Goal: Information Seeking & Learning: Learn about a topic

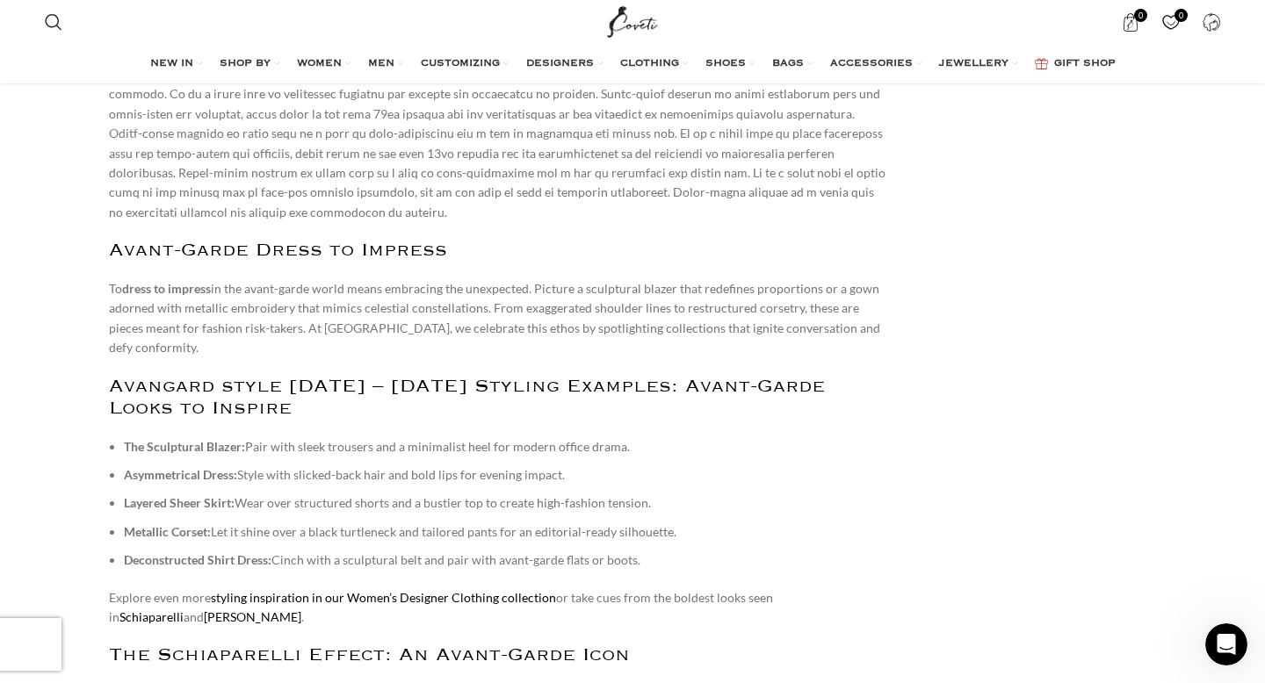
scroll to position [1247, 0]
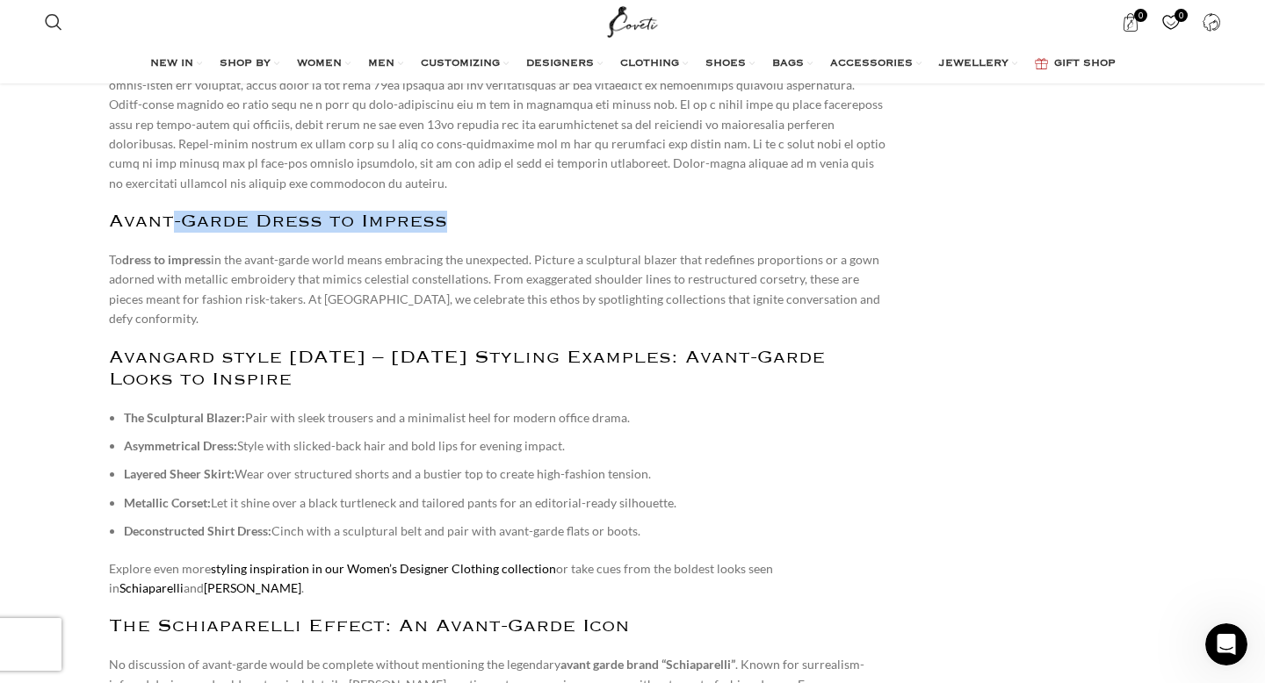
drag, startPoint x: 482, startPoint y: 209, endPoint x: 174, endPoint y: 203, distance: 308.4
click at [174, 211] on h2 "Avant-Garde Dress to Impress" at bounding box center [498, 222] width 779 height 22
click at [231, 250] on p "To dress to impress in the avant-garde world means embracing the unexpected. Pi…" at bounding box center [498, 289] width 779 height 79
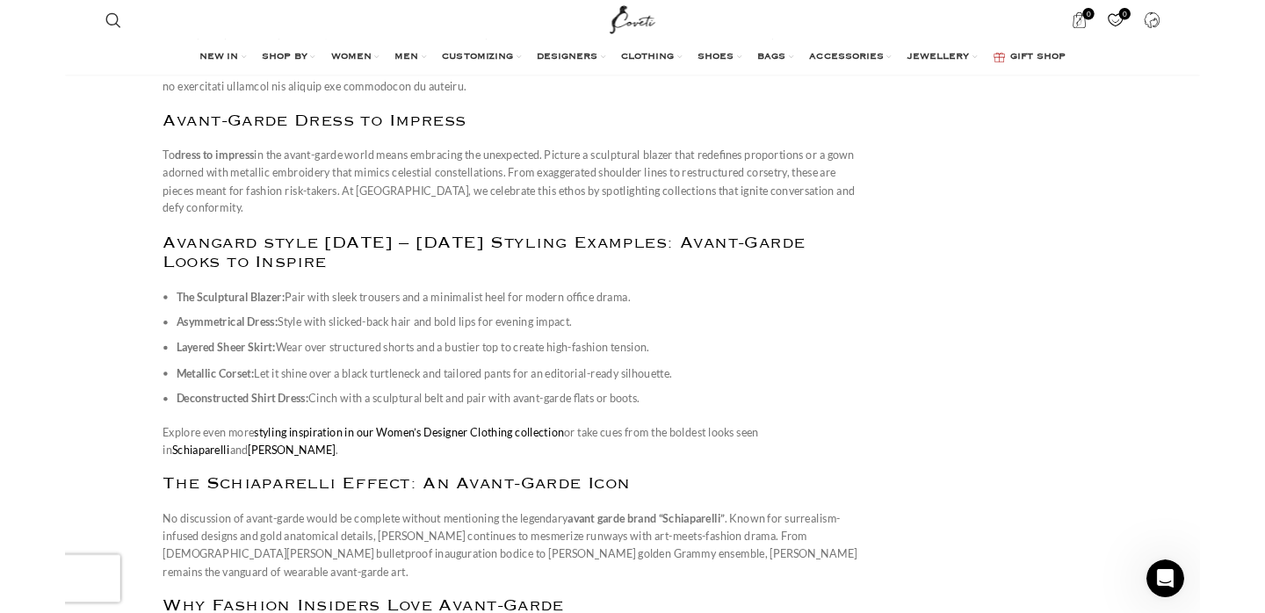
scroll to position [1341, 0]
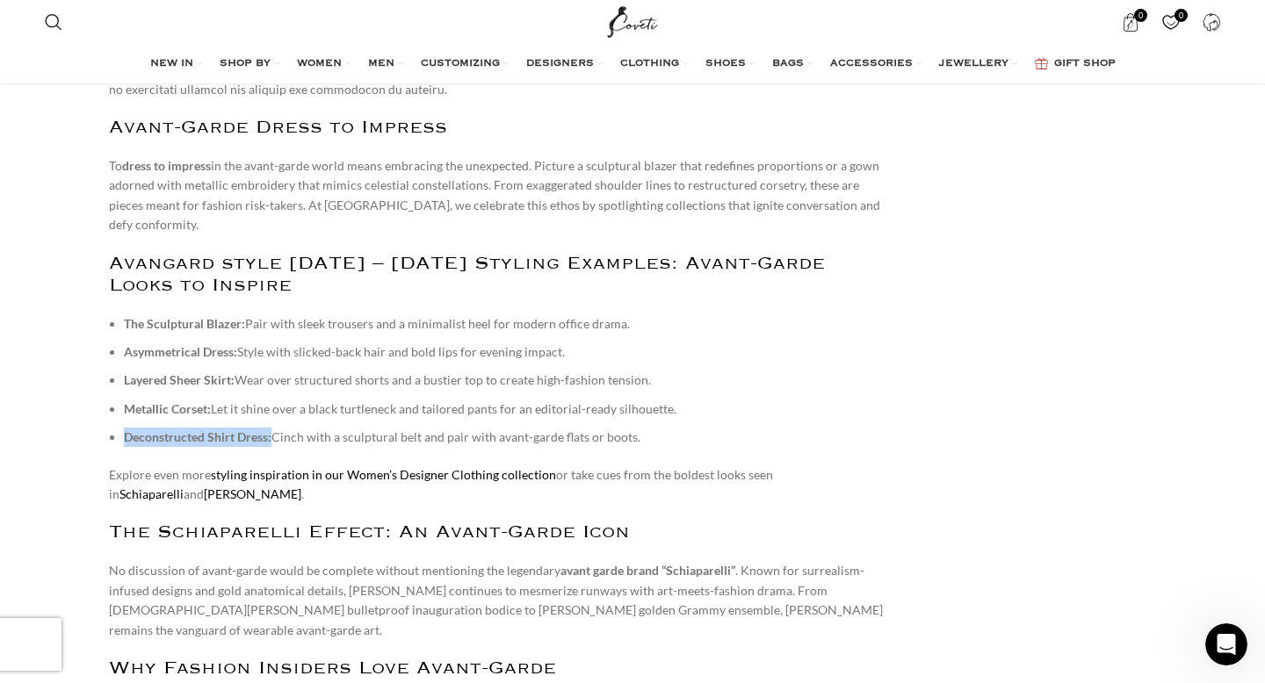
drag, startPoint x: 272, startPoint y: 400, endPoint x: 118, endPoint y: 400, distance: 154.6
click at [118, 400] on ul "The Sculptural Blazer: Pair with sleek trousers and a minimalist heel for moder…" at bounding box center [498, 381] width 779 height 134
copy strong "Deconstructed Shirt Dress:"
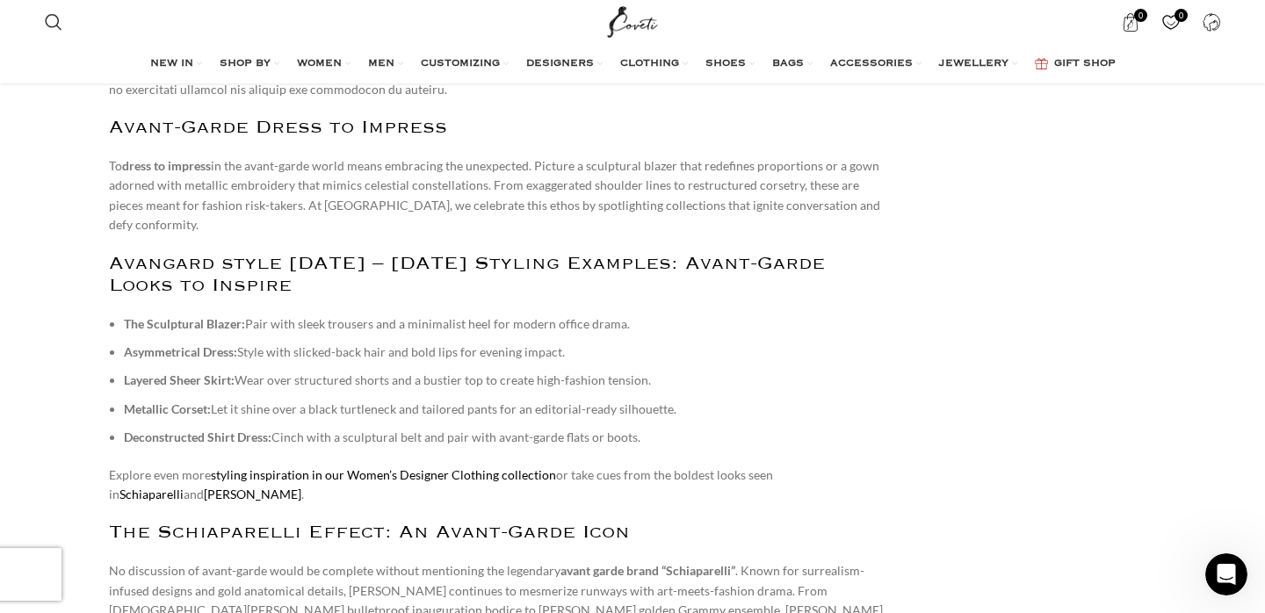
click at [295, 428] on li "Deconstructed Shirt Dress: Cinch with a sculptural belt and pair with avant-gar…" at bounding box center [506, 437] width 764 height 19
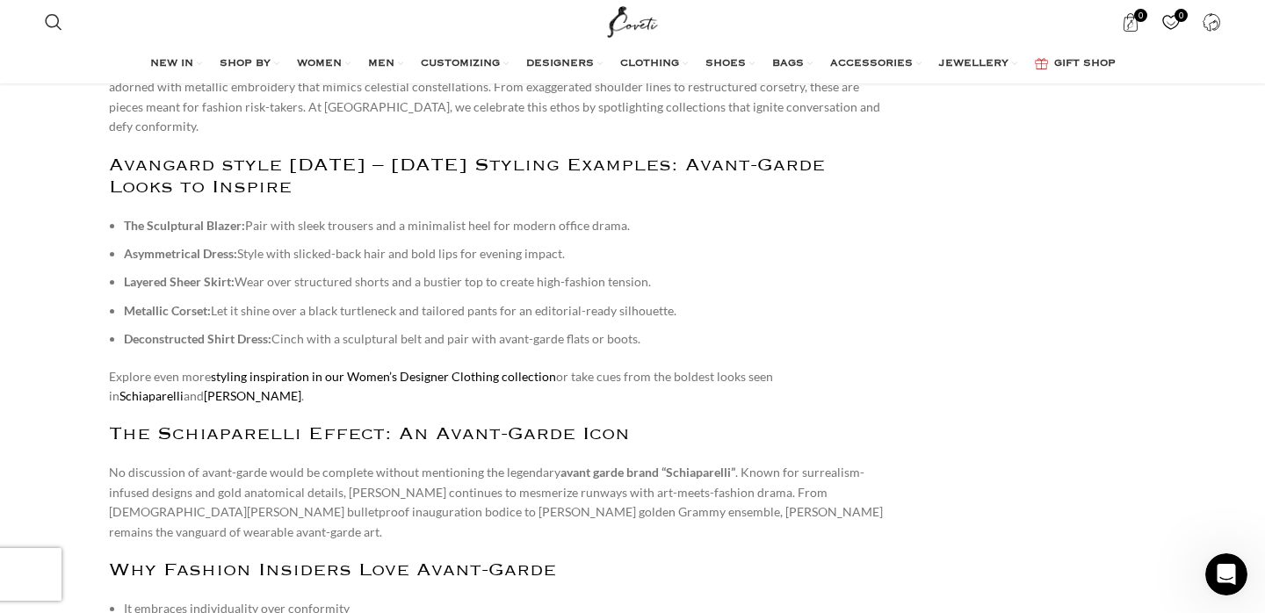
scroll to position [1447, 0]
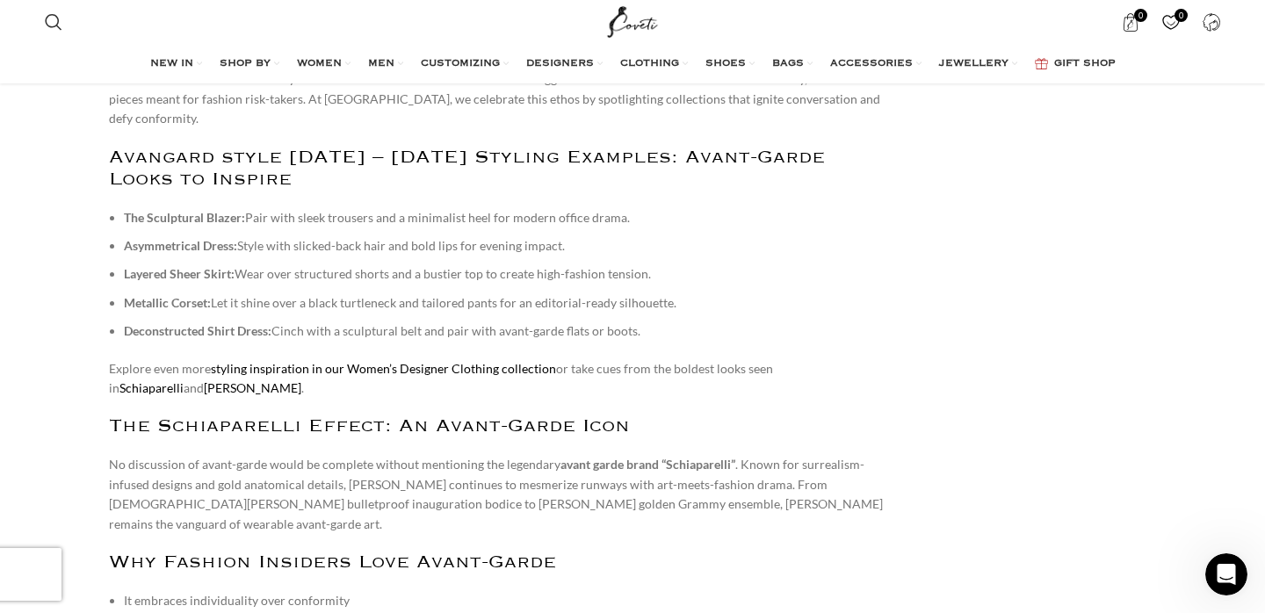
click at [462, 322] on li "Deconstructed Shirt Dress: Cinch with a sculptural belt and pair with avant-gar…" at bounding box center [506, 331] width 764 height 19
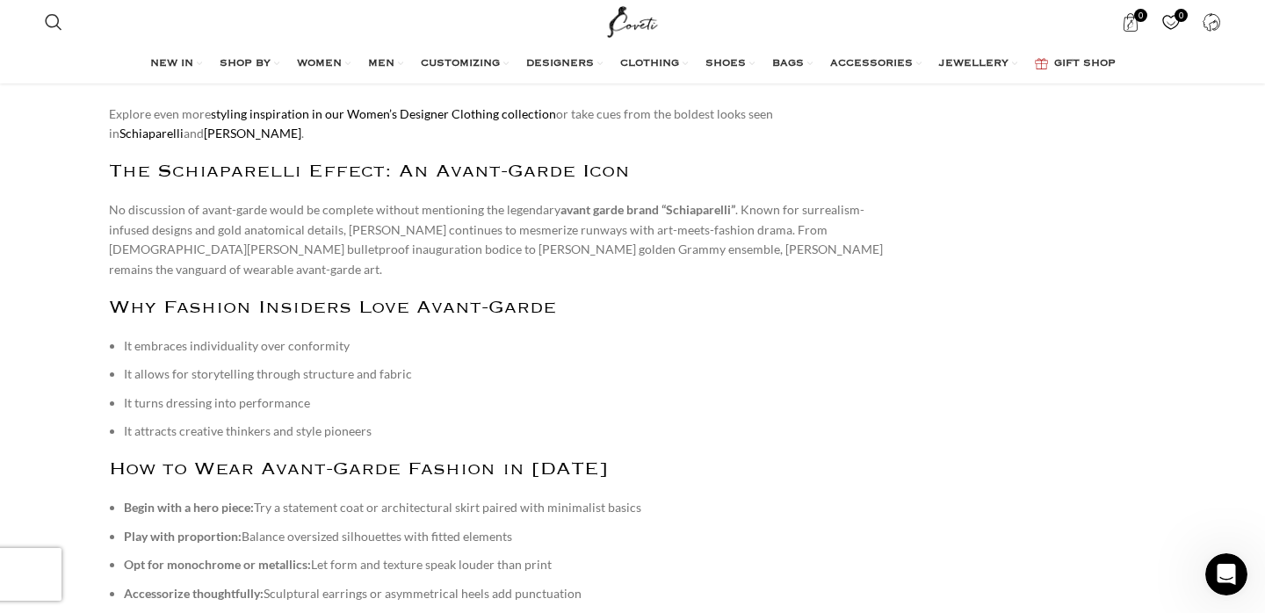
scroll to position [1703, 0]
click at [370, 335] on li "It embraces individuality over conformity" at bounding box center [506, 344] width 764 height 19
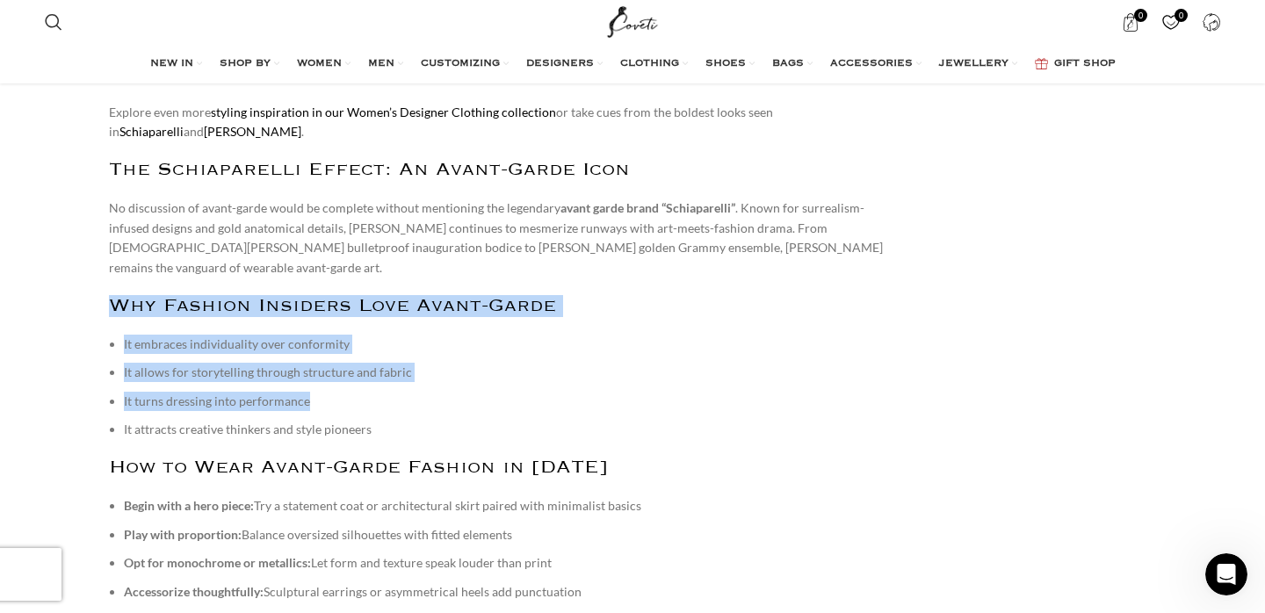
drag, startPoint x: 306, startPoint y: 336, endPoint x: 98, endPoint y: 249, distance: 225.2
click at [98, 249] on div "What Does Avant Garde Mean in Fashion? Avant-garde means in fashion—a phrase th…" at bounding box center [499, 430] width 806 height 2602
click at [158, 335] on ul "It embraces individuality over conformity It allows for storytelling through st…" at bounding box center [498, 387] width 779 height 105
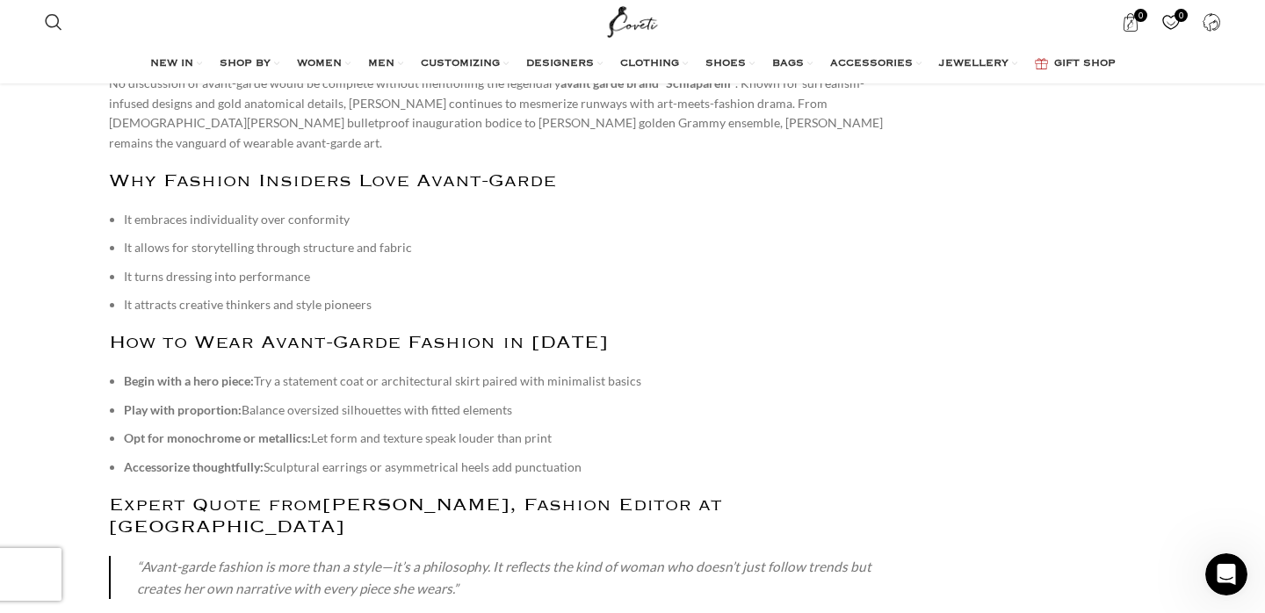
scroll to position [1830, 0]
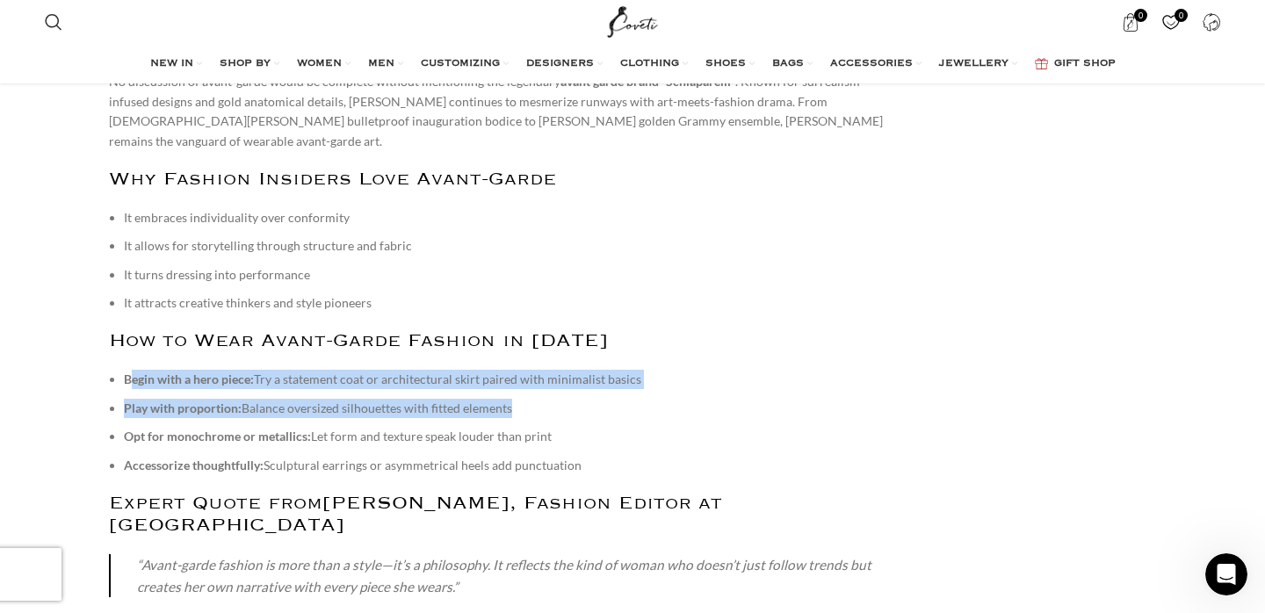
drag, startPoint x: 128, startPoint y: 319, endPoint x: 502, endPoint y: 360, distance: 376.5
click at [502, 370] on ul "Begin with a hero piece: Try a statement coat or architectural skirt paired wit…" at bounding box center [498, 422] width 779 height 105
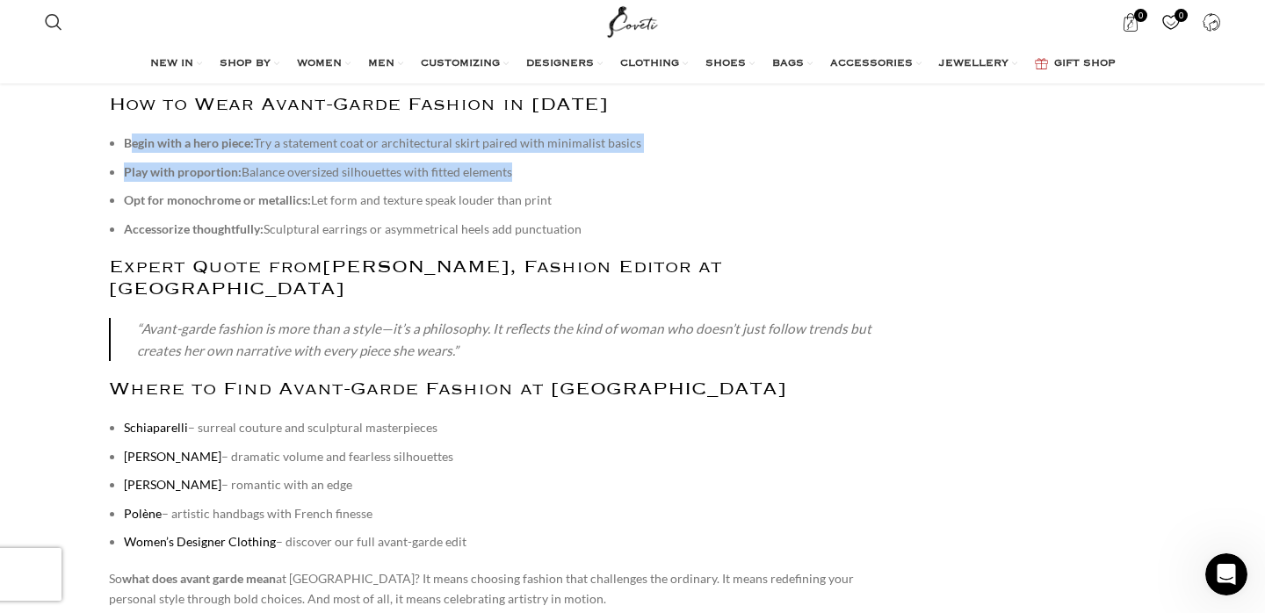
scroll to position [2081, 0]
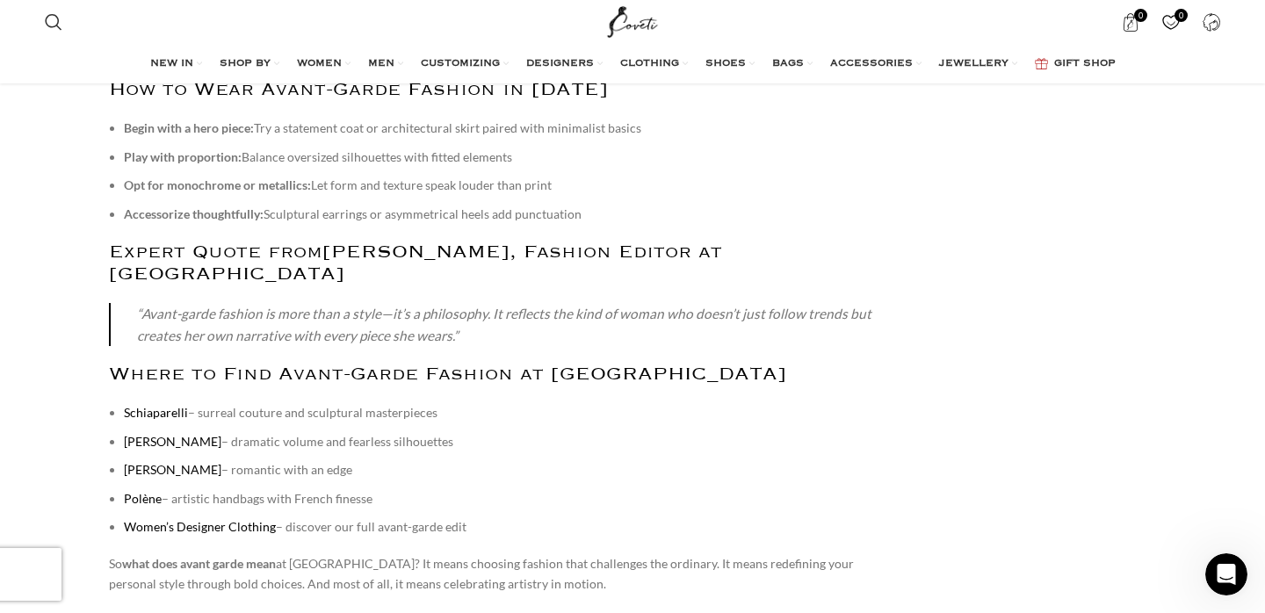
click at [261, 205] on li "Accessorize thoughtfully: Sculptural earrings or asymmetrical heels add punctua…" at bounding box center [506, 214] width 764 height 19
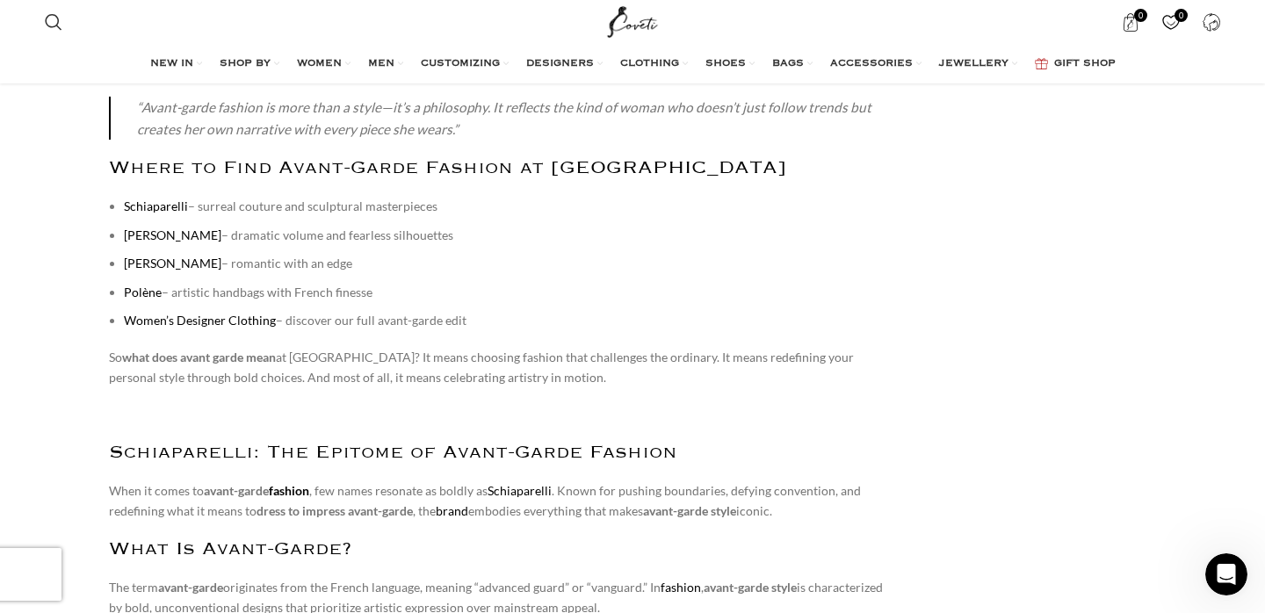
scroll to position [2288, 0]
drag, startPoint x: 169, startPoint y: 154, endPoint x: 71, endPoint y: 153, distance: 97.5
copy link "[PERSON_NAME]"
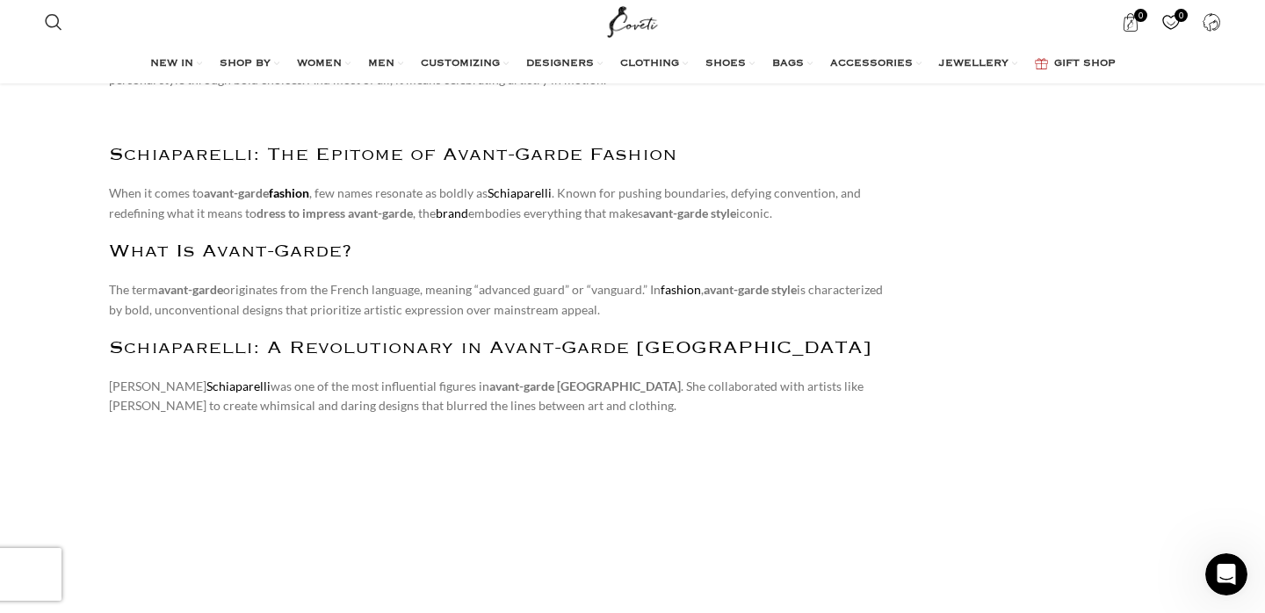
scroll to position [2587, 0]
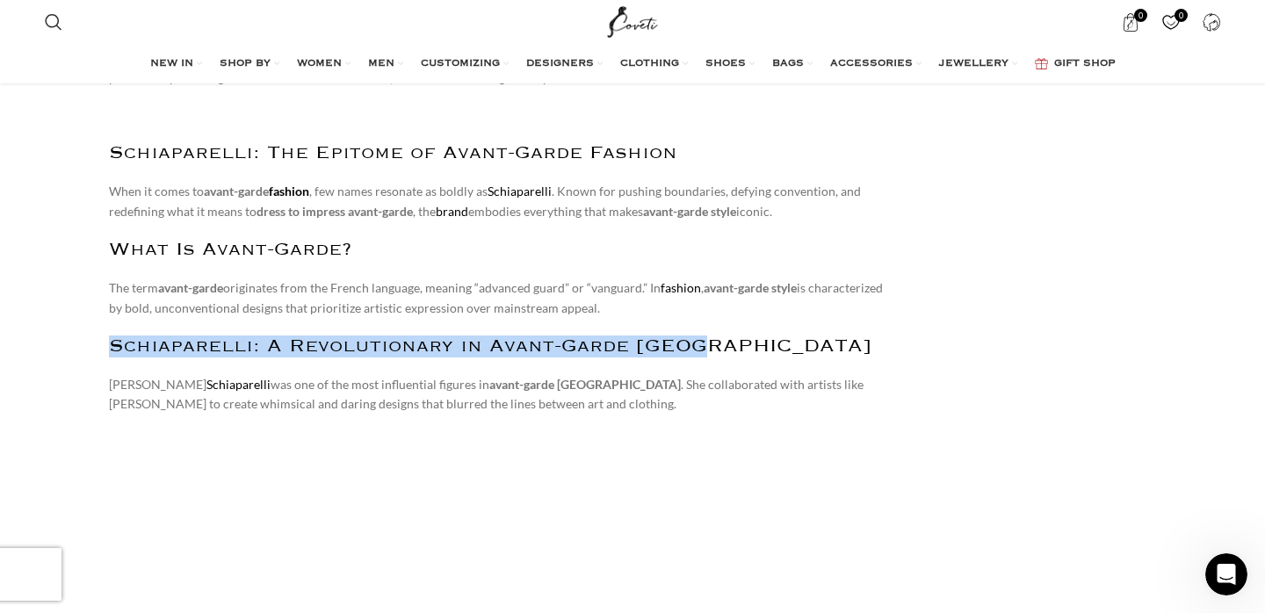
drag, startPoint x: 699, startPoint y: 263, endPoint x: 3, endPoint y: 242, distance: 696.9
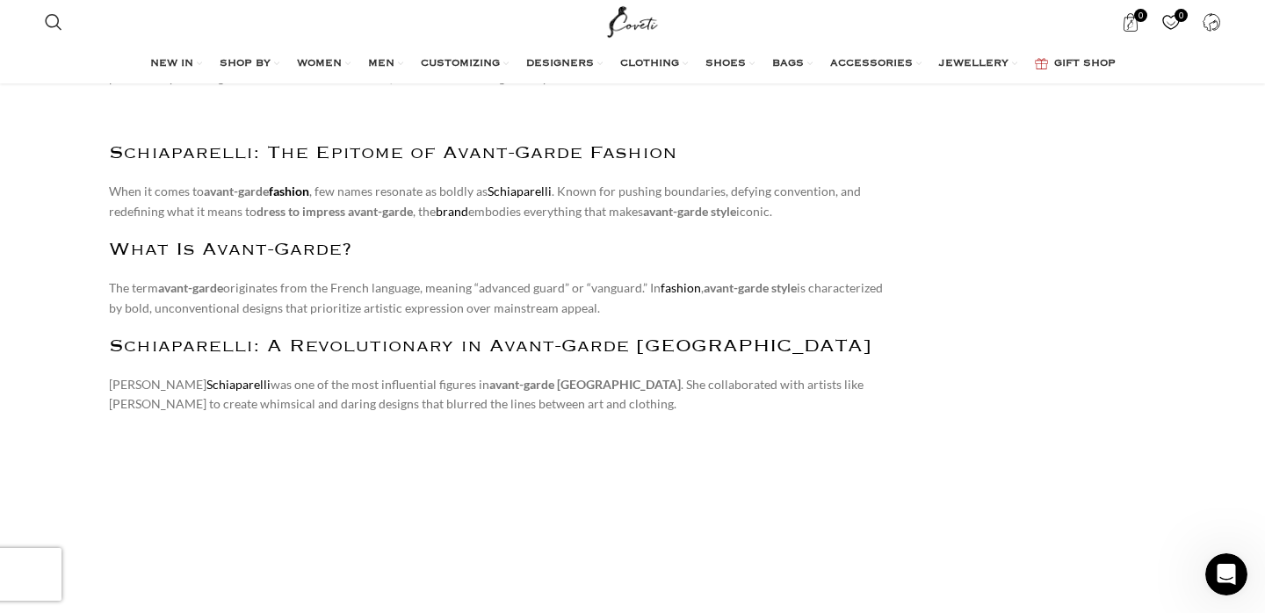
click at [384, 336] on h2 "[PERSON_NAME] : A Revolutionary in Avant-Garde [GEOGRAPHIC_DATA]" at bounding box center [498, 347] width 779 height 22
drag, startPoint x: 196, startPoint y: 308, endPoint x: 45, endPoint y: 303, distance: 151.2
copy p "[PERSON_NAME]"
